Goal: Task Accomplishment & Management: Manage account settings

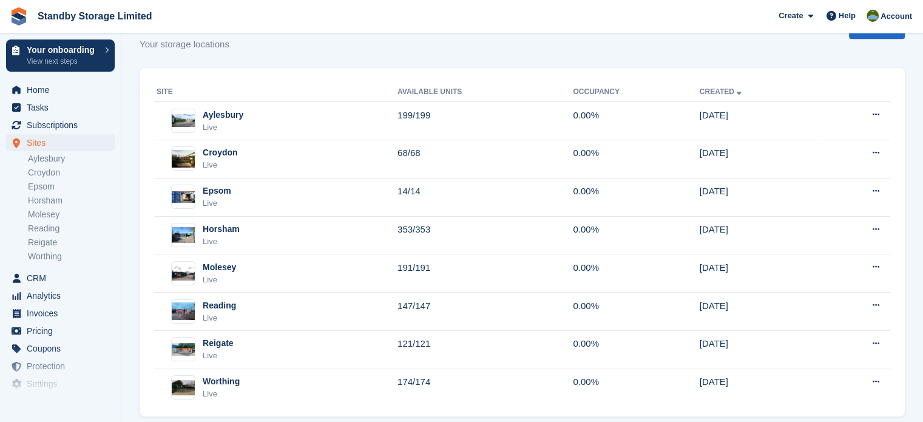
scroll to position [132, 0]
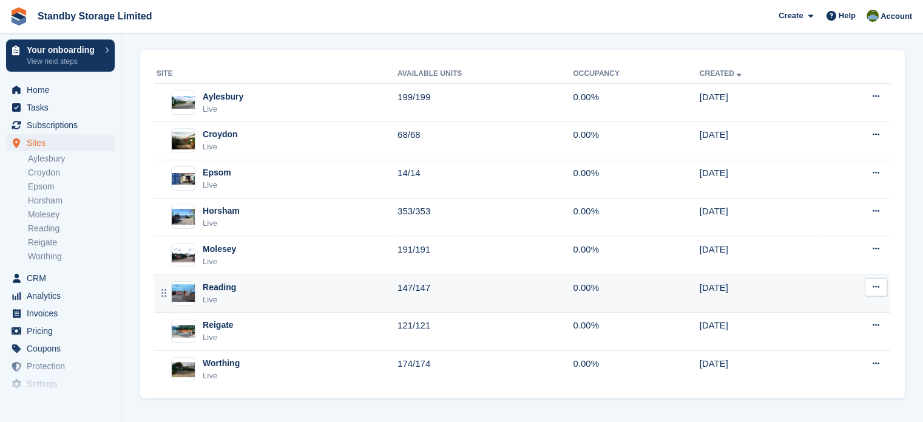
click at [422, 283] on td "147/147" at bounding box center [484, 293] width 175 height 38
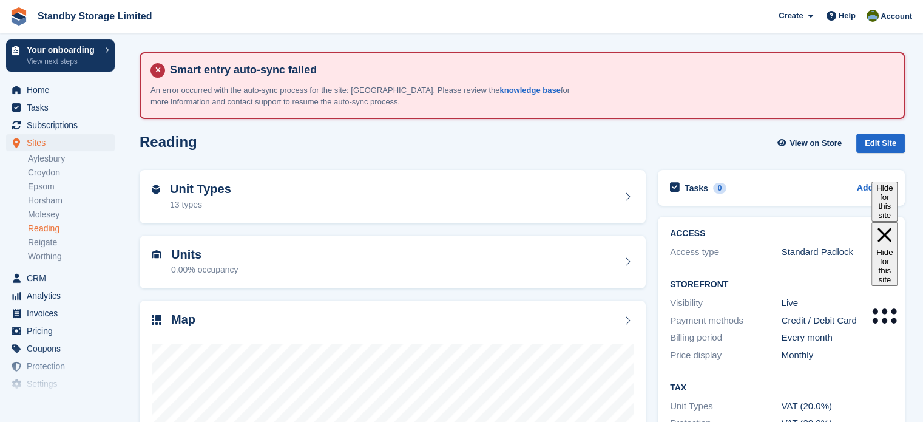
scroll to position [170, 0]
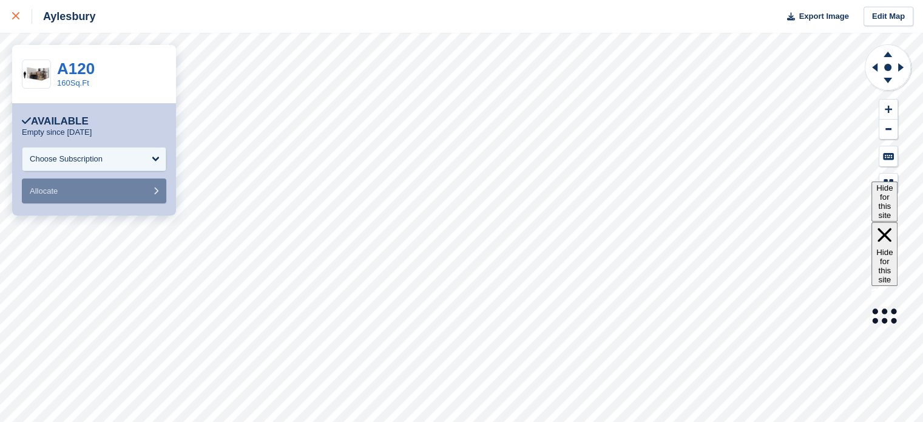
click at [17, 16] on icon at bounding box center [15, 15] width 7 height 7
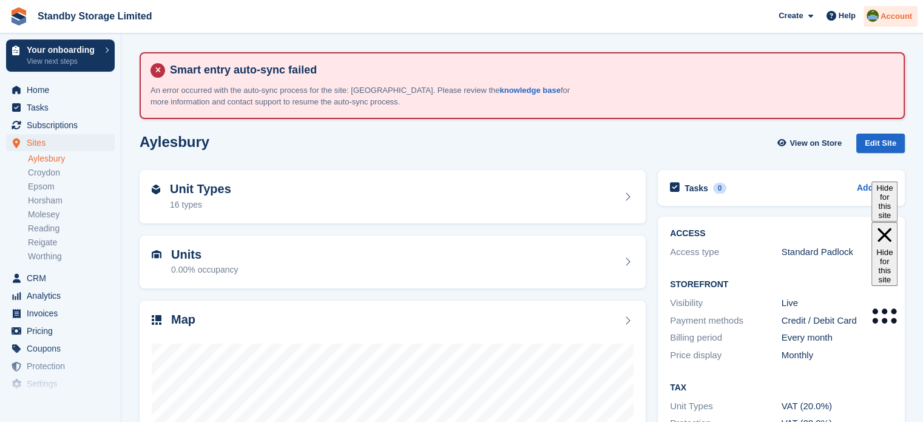
click at [882, 19] on span "Account" at bounding box center [896, 16] width 32 height 12
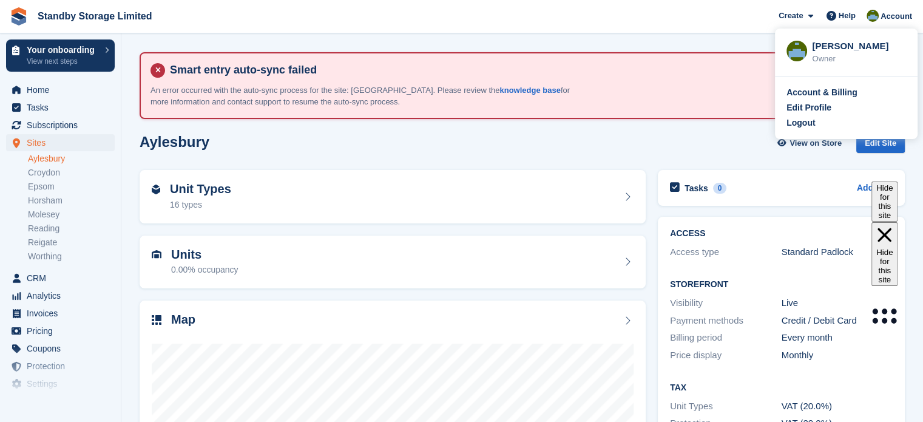
click at [822, 132] on div "Account & Billing Edit Profile Logout" at bounding box center [846, 107] width 143 height 62
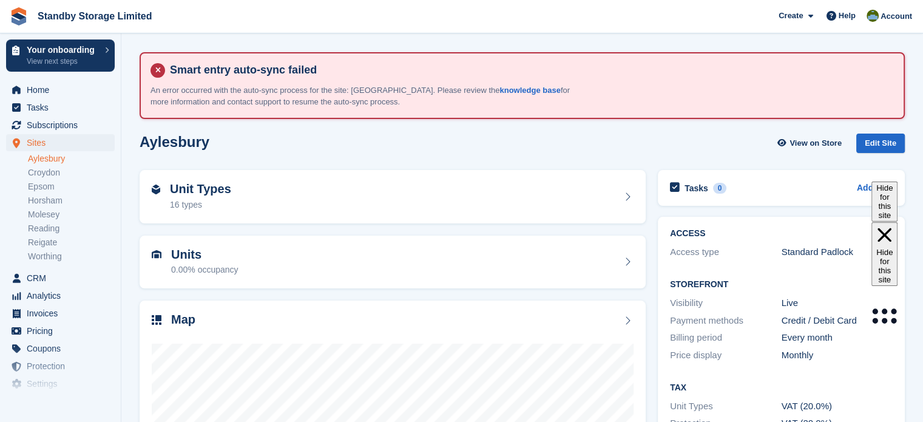
click at [887, 30] on div "Create Subscription Invoice Contact Deal Discount Page Help Chat Support Submit…" at bounding box center [845, 16] width 145 height 33
click at [886, 21] on span "Account" at bounding box center [896, 16] width 32 height 12
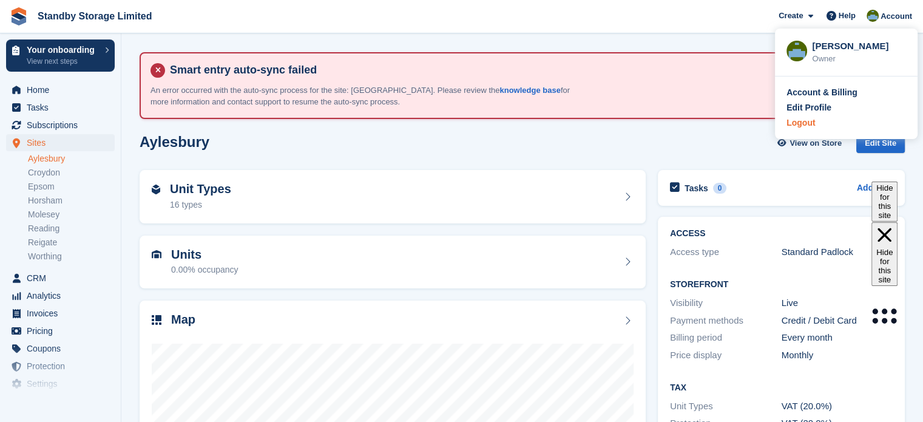
click at [818, 123] on div "Logout" at bounding box center [846, 122] width 120 height 13
